Goal: Browse casually

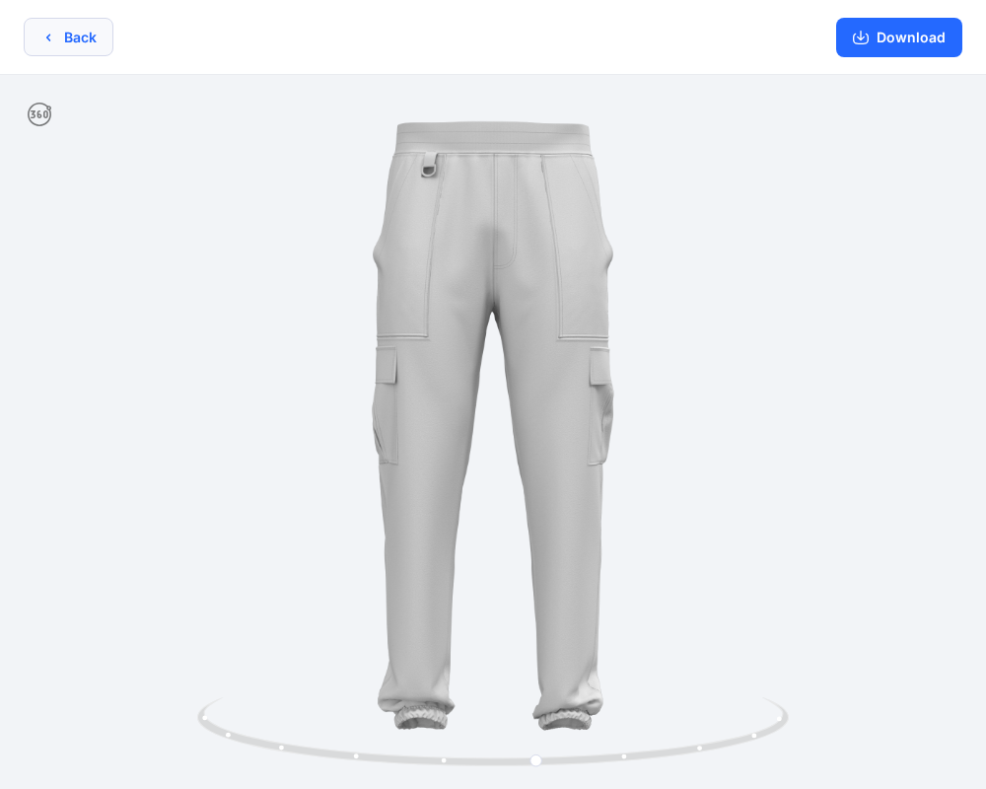
click at [89, 29] on button "Back" at bounding box center [69, 37] width 90 height 38
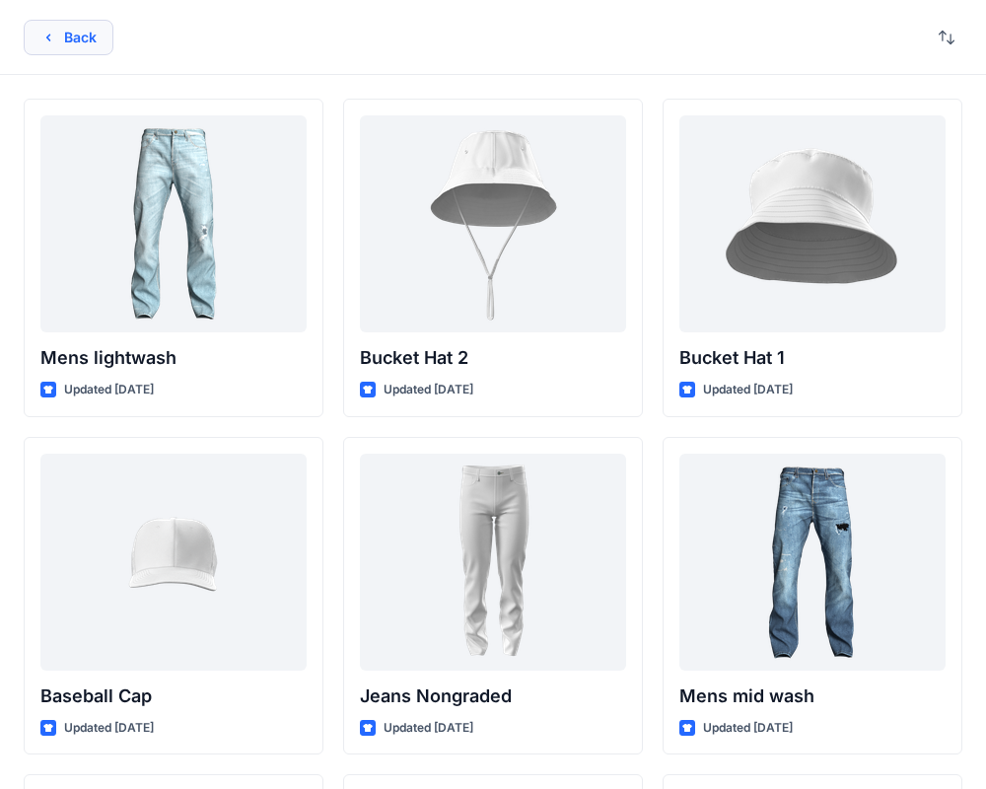
click at [82, 39] on button "Back" at bounding box center [69, 37] width 90 height 35
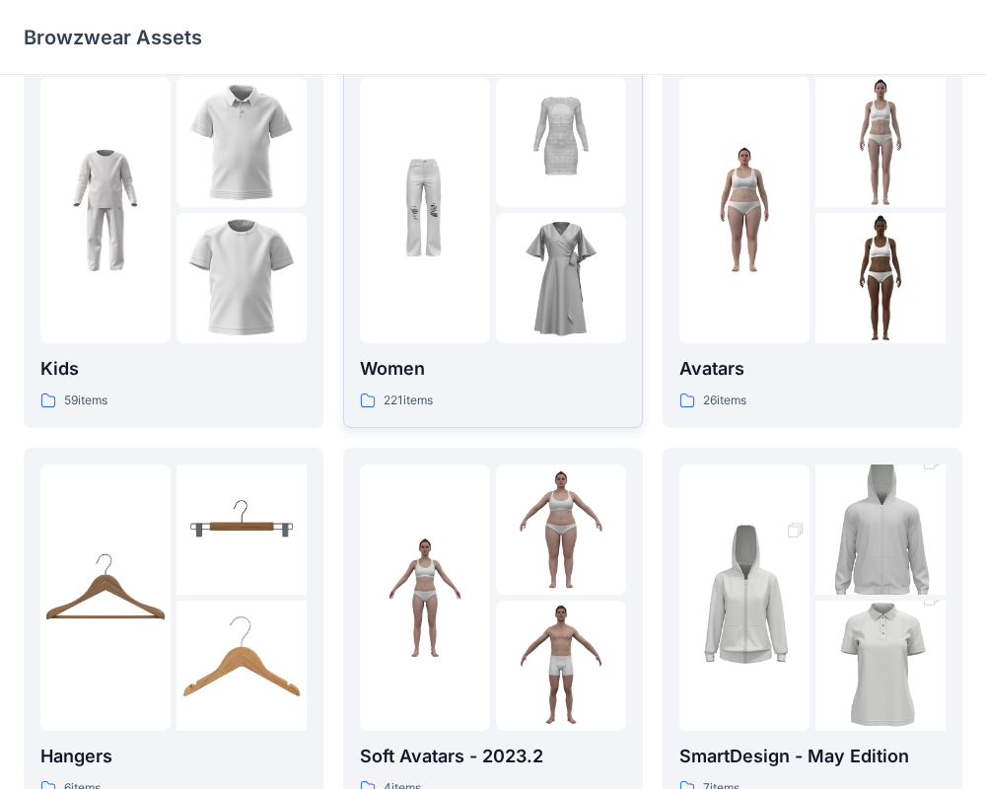
scroll to position [506, 0]
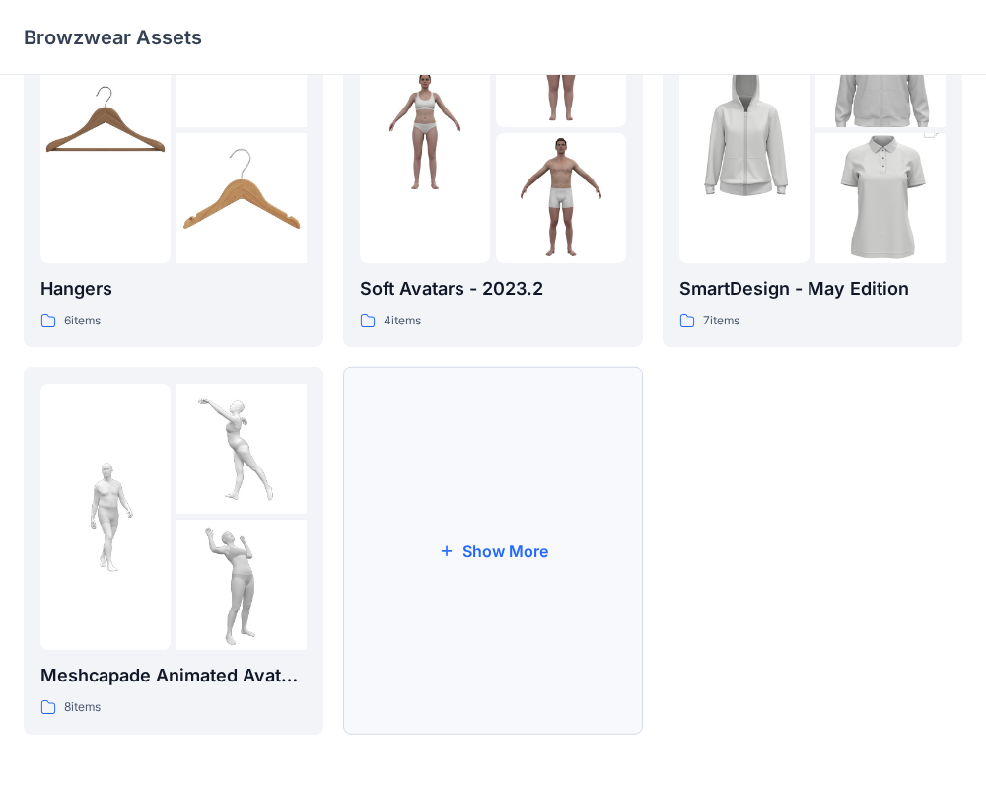
click at [415, 517] on button "Show More" at bounding box center [493, 551] width 300 height 368
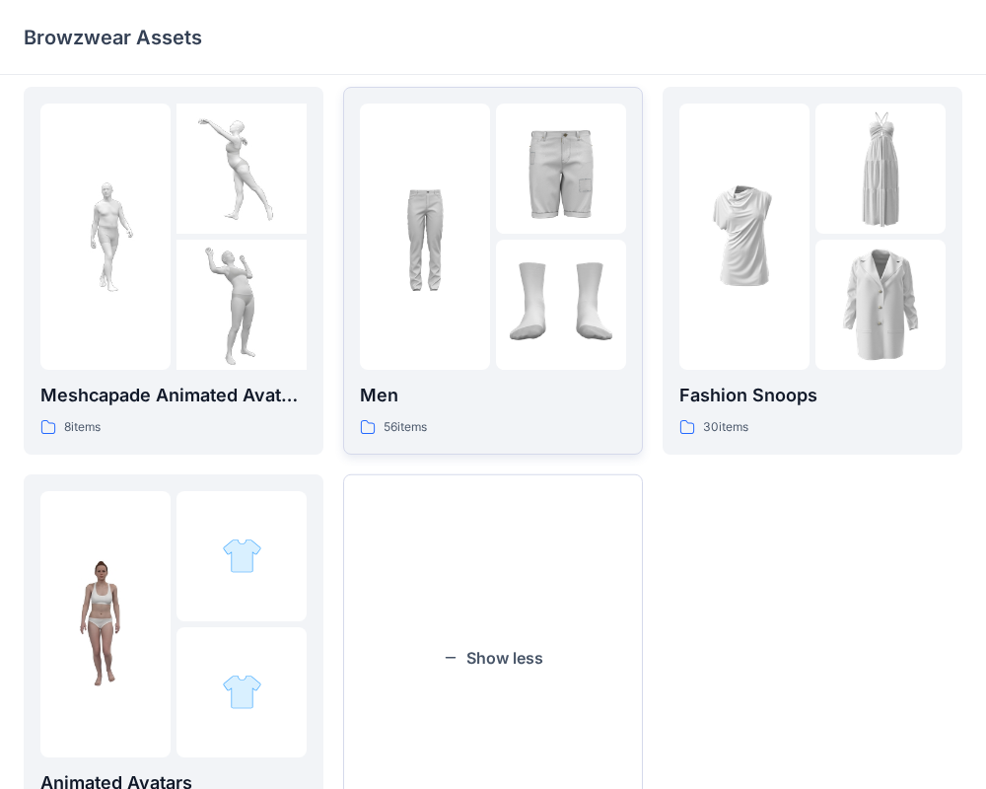
scroll to position [893, 0]
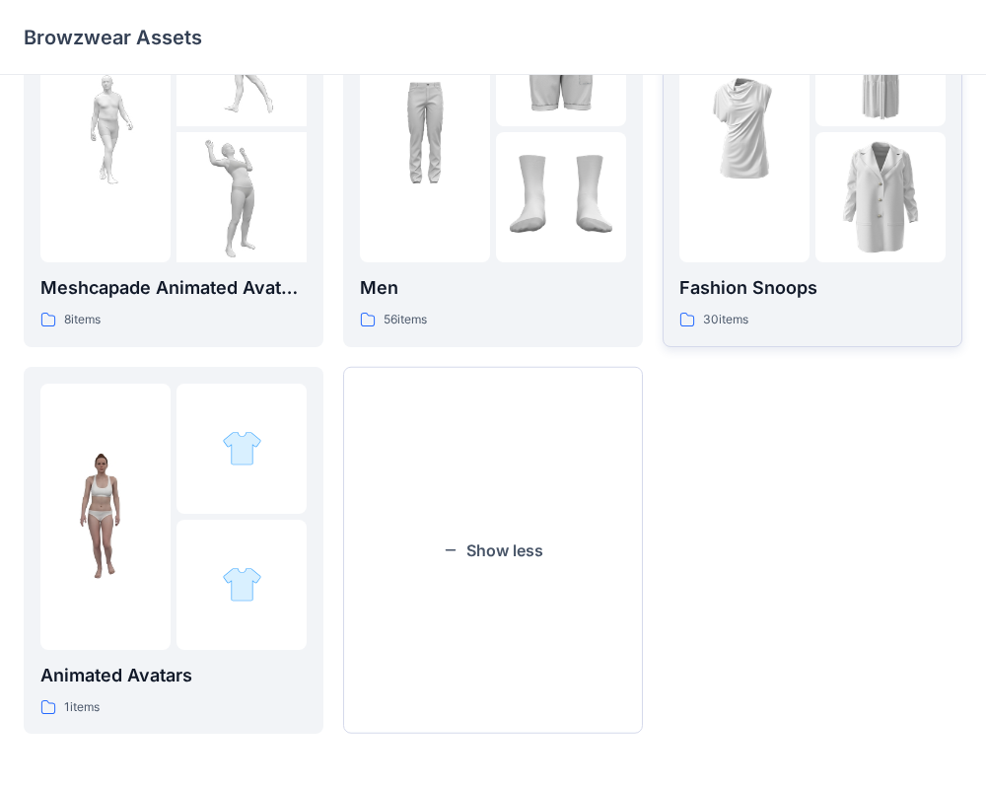
click at [751, 157] on img at bounding box center [744, 129] width 130 height 130
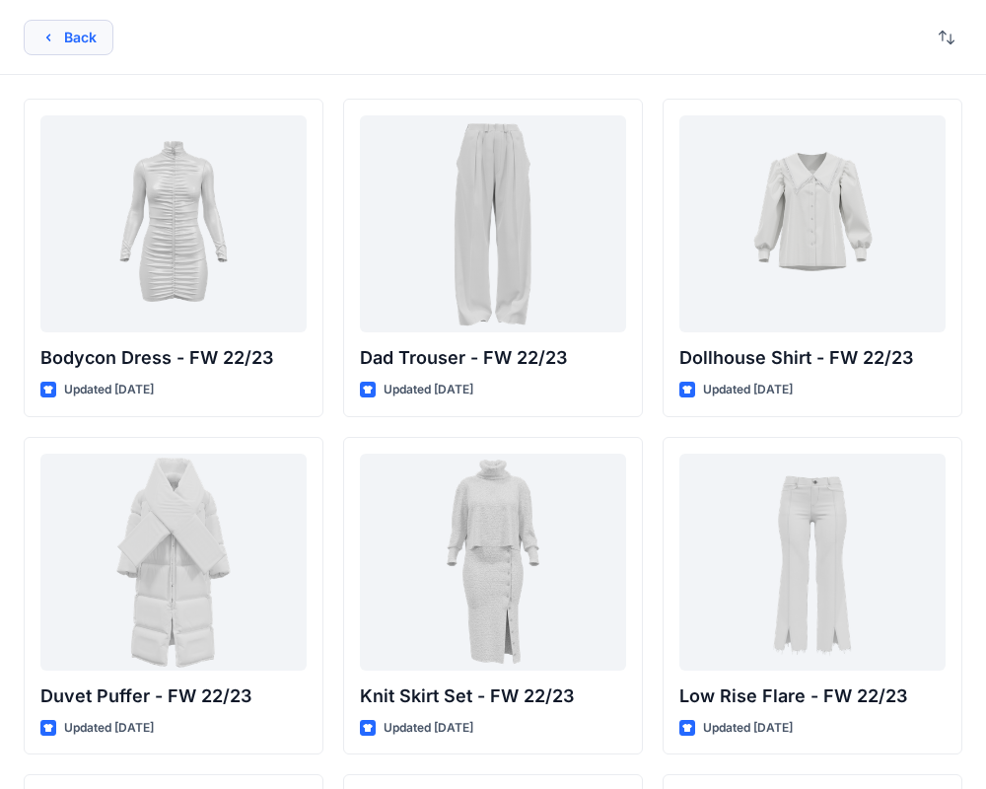
click at [65, 55] on div "Back" at bounding box center [493, 37] width 986 height 75
click at [69, 38] on button "Back" at bounding box center [69, 37] width 90 height 35
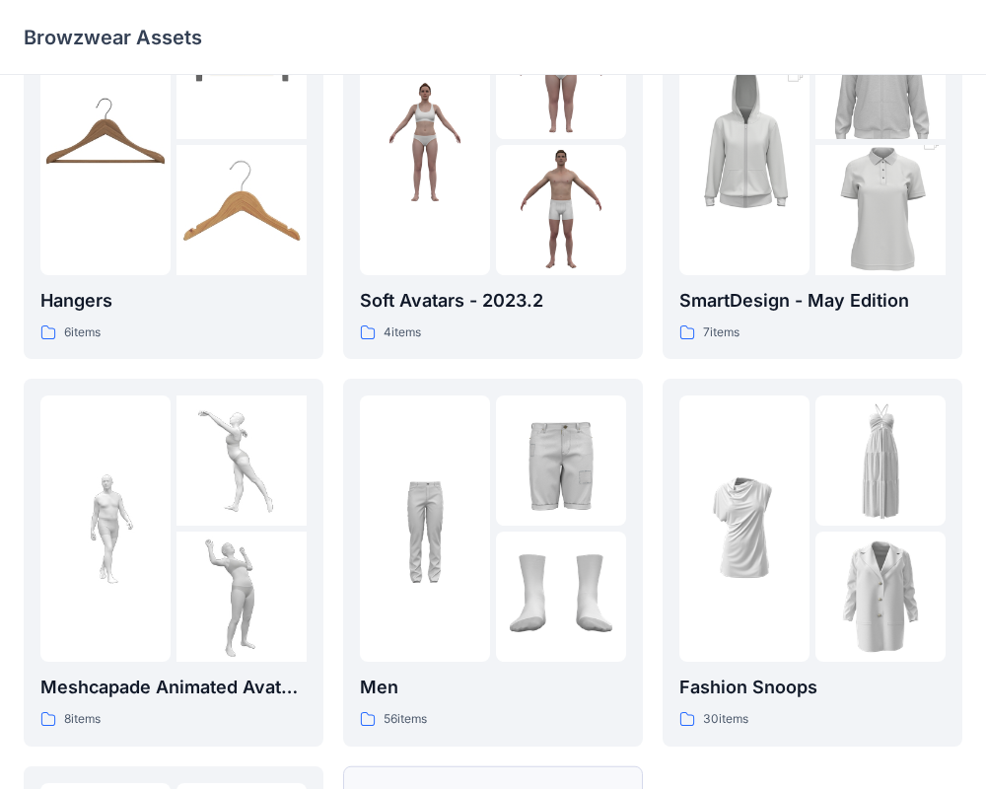
scroll to position [486, 0]
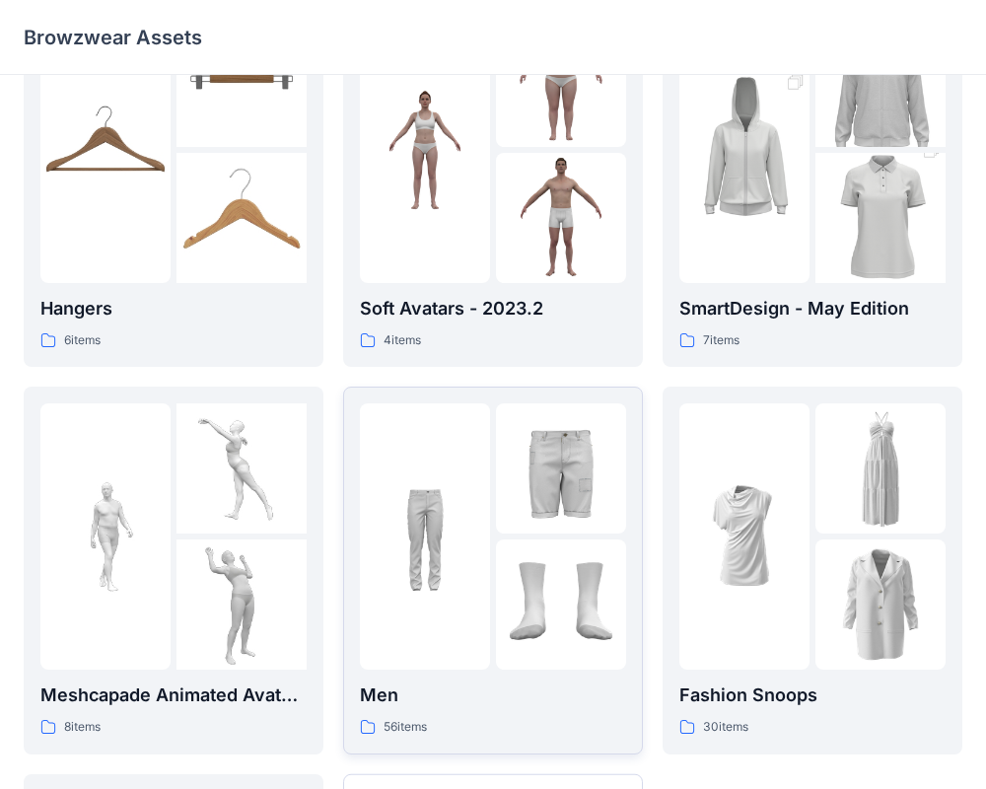
click at [473, 491] on img at bounding box center [425, 536] width 130 height 130
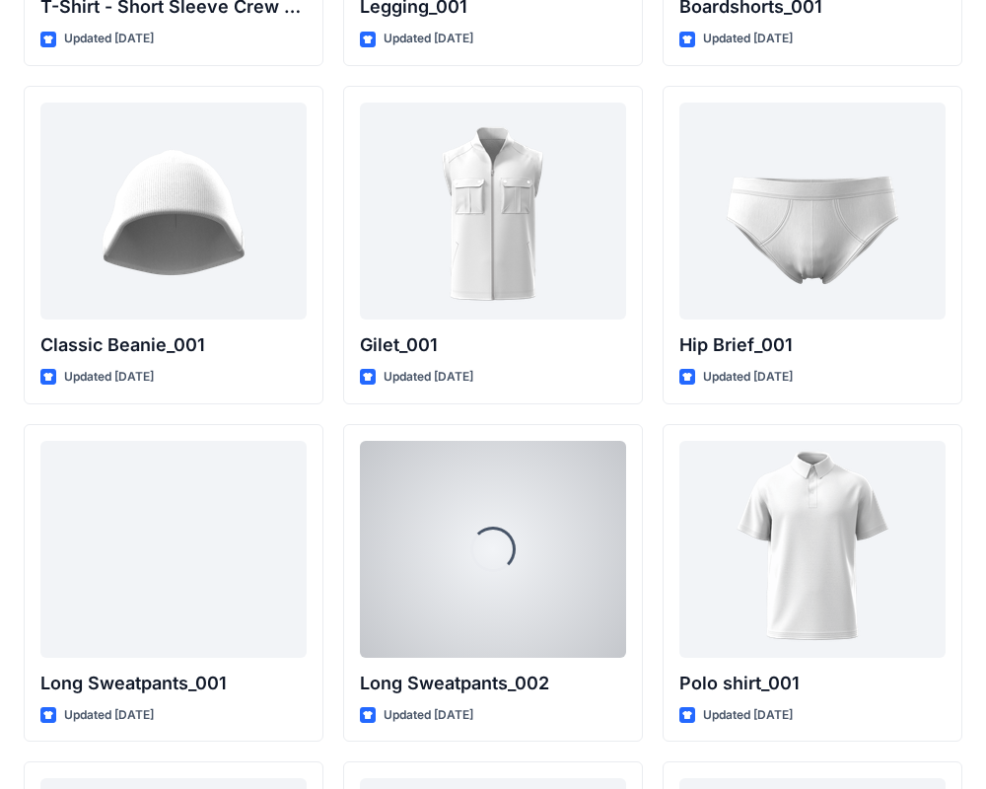
scroll to position [3728, 0]
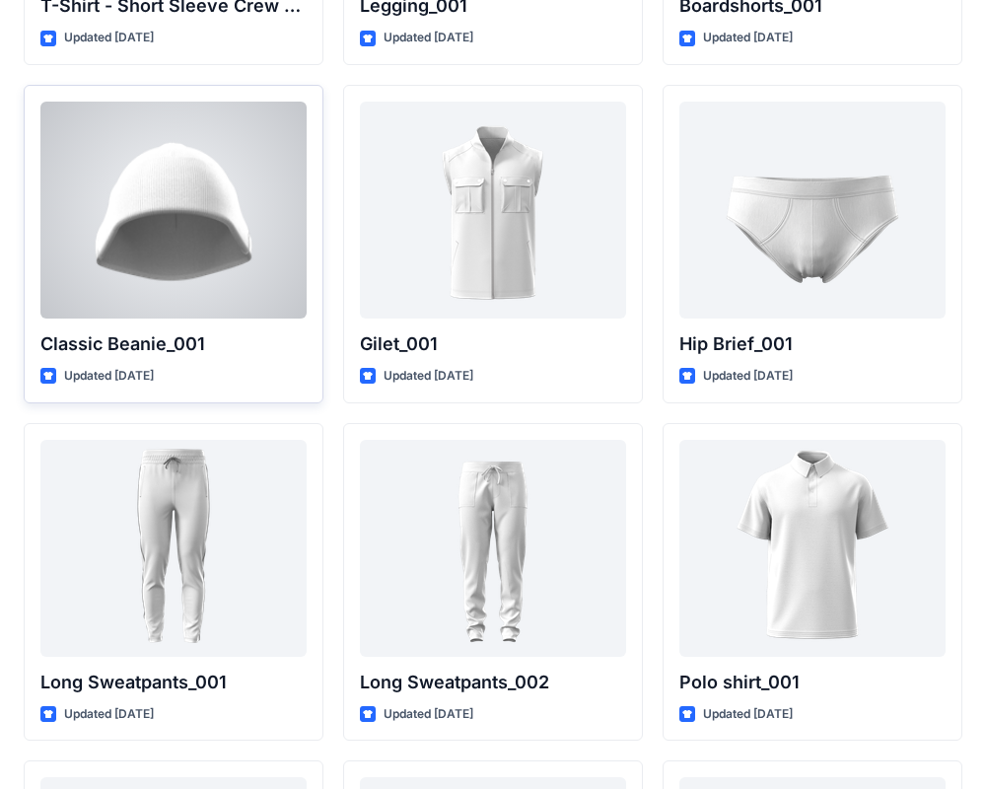
click at [165, 249] on div at bounding box center [173, 210] width 266 height 217
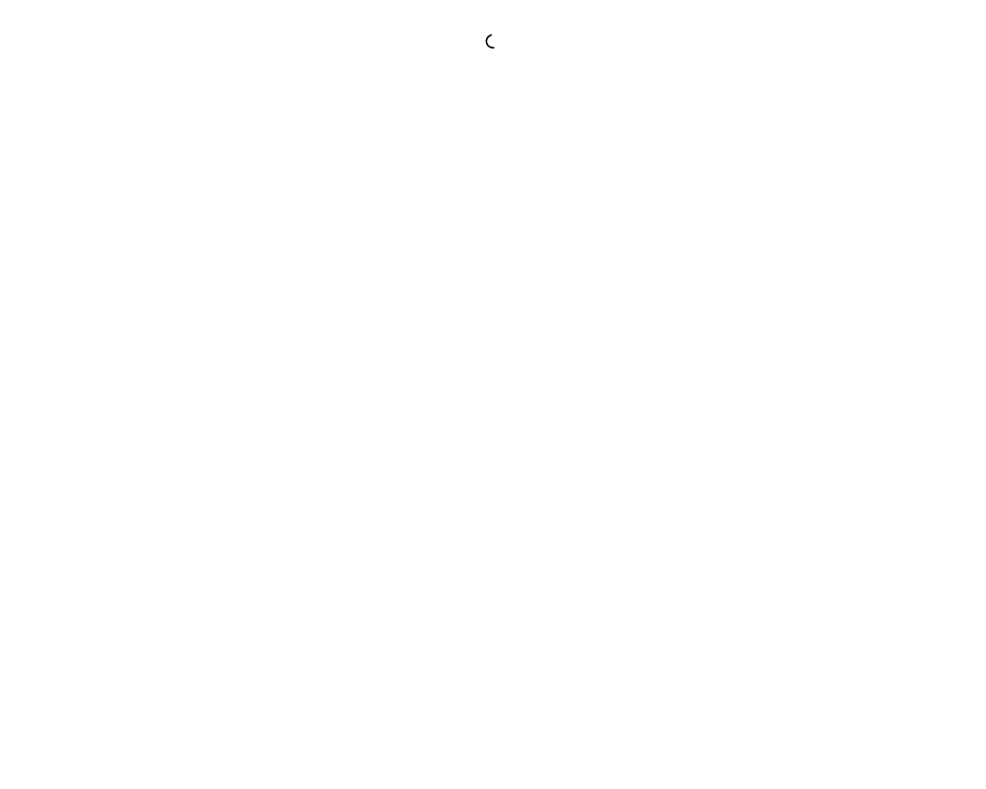
click at [165, 249] on div at bounding box center [493, 394] width 986 height 789
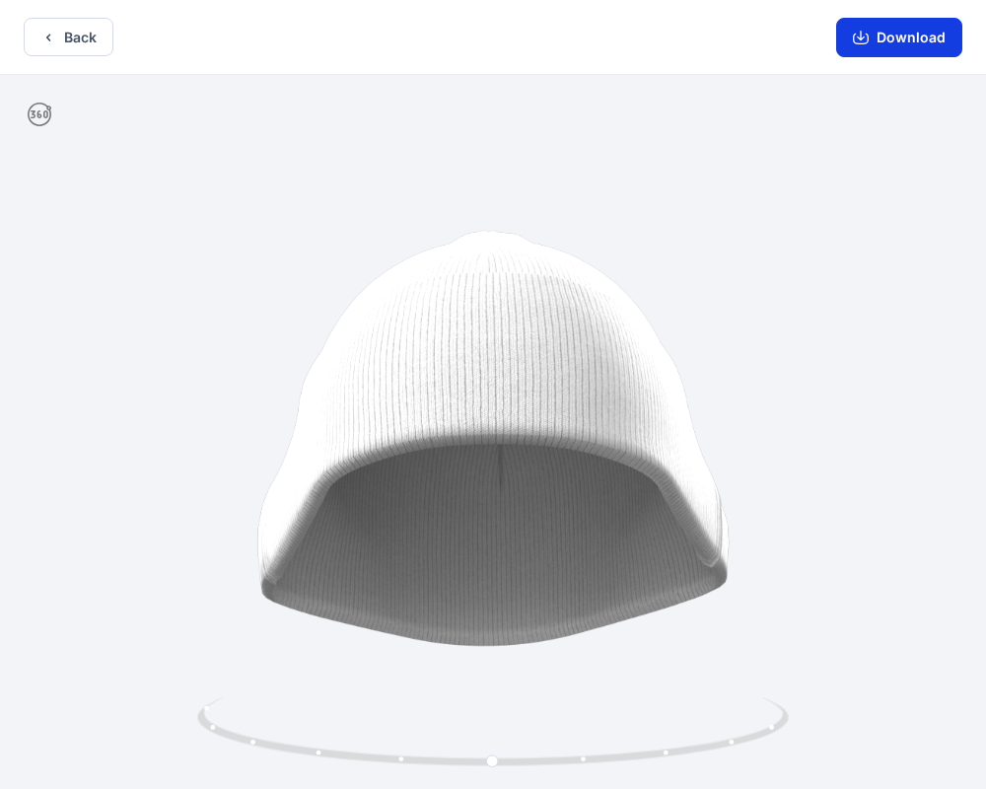
click at [884, 43] on button "Download" at bounding box center [899, 37] width 126 height 39
